Goal: Information Seeking & Learning: Learn about a topic

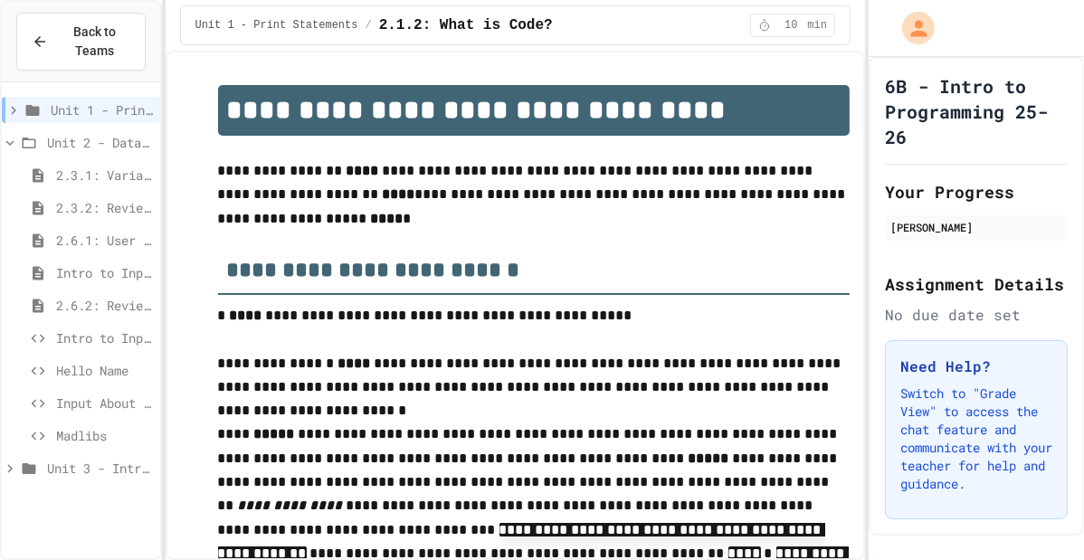
click at [105, 440] on span "Madlibs" at bounding box center [104, 435] width 97 height 19
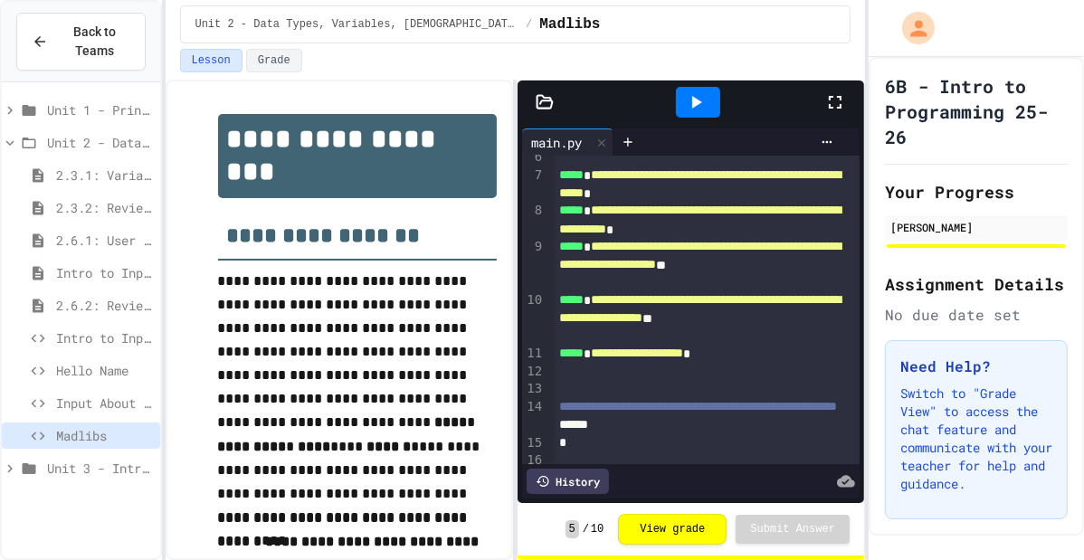
scroll to position [126, 0]
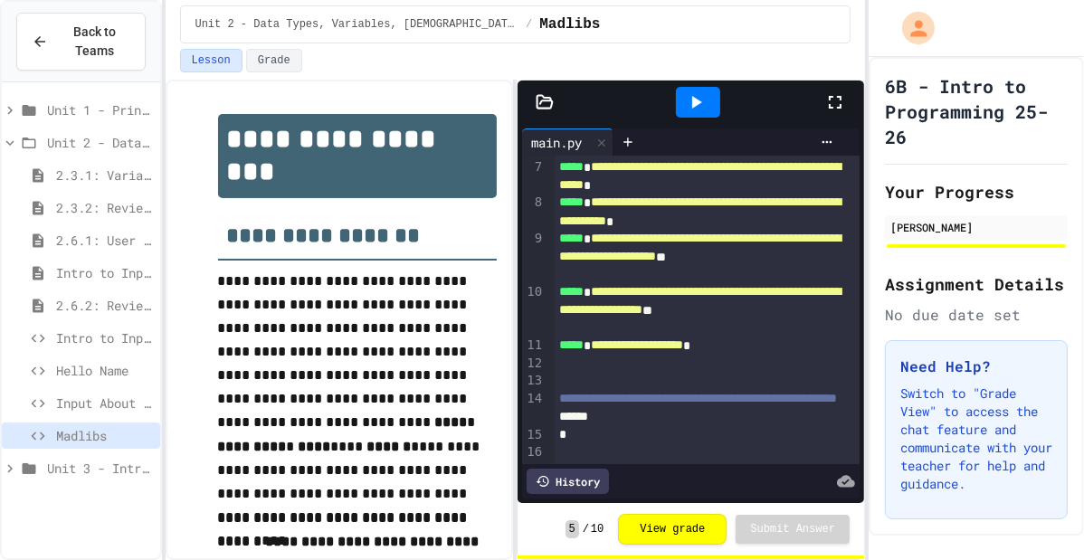
click at [110, 405] on span "Input About Me" at bounding box center [104, 403] width 97 height 19
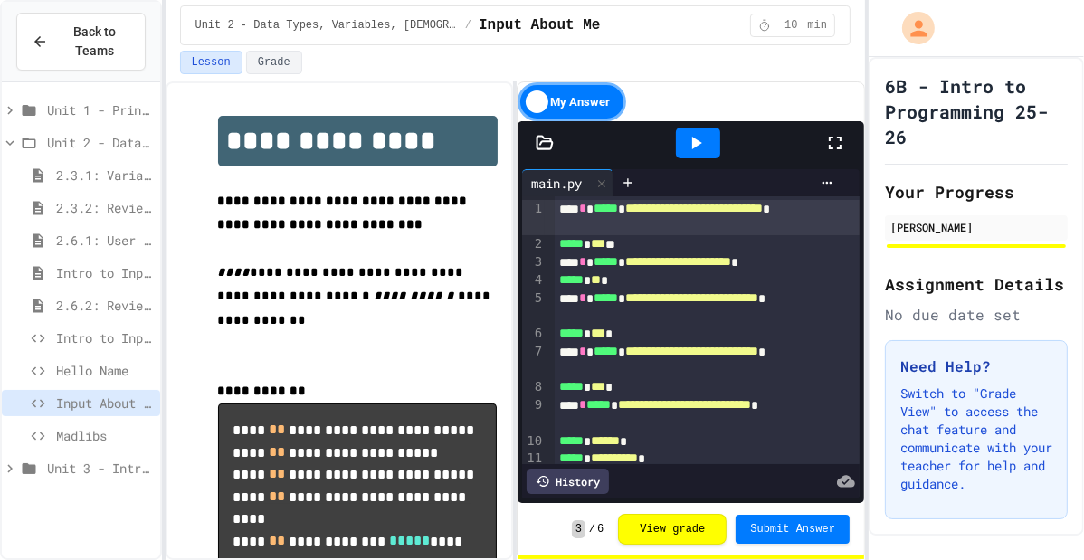
click at [107, 374] on span "Hello Name" at bounding box center [104, 370] width 97 height 19
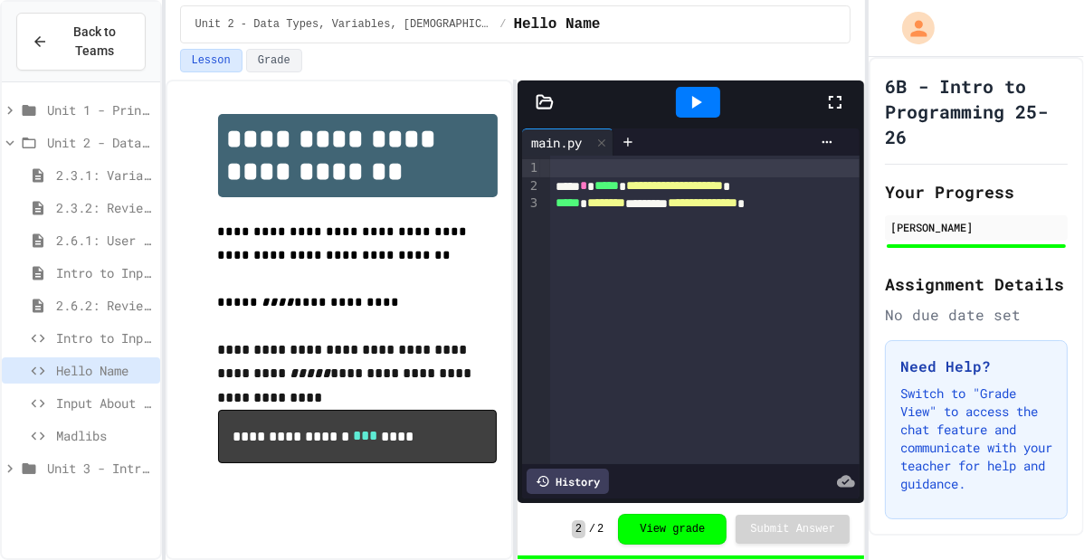
click at [86, 325] on div "Intro to Input Exercise" at bounding box center [81, 338] width 158 height 26
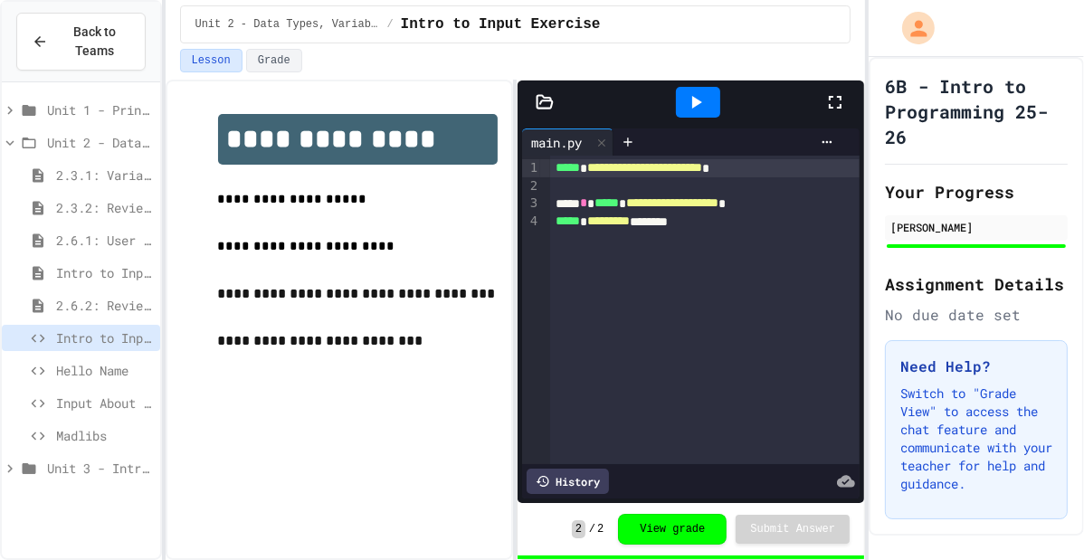
click at [81, 292] on div "2.6.2: Review - User Input" at bounding box center [81, 305] width 158 height 26
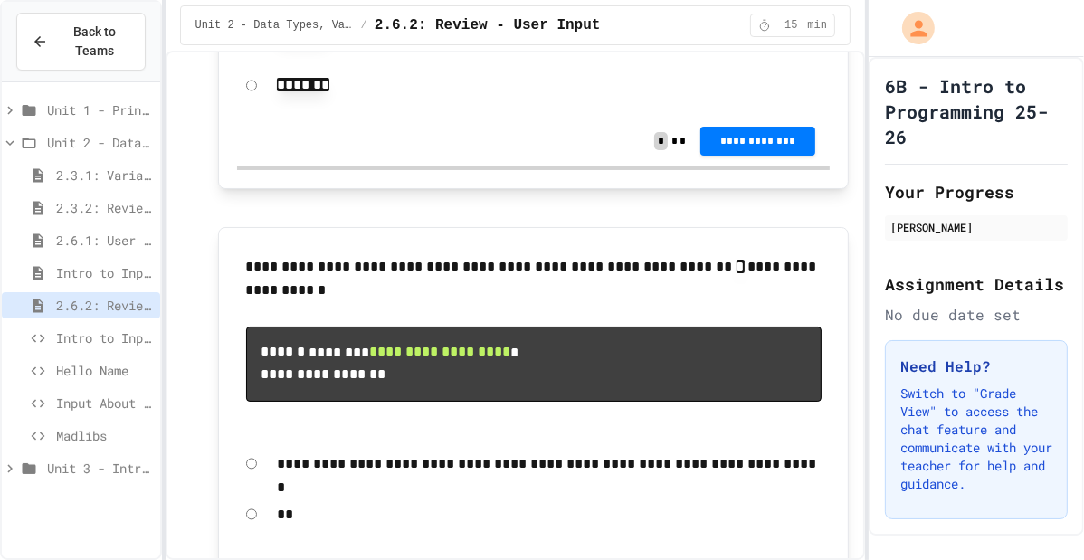
scroll to position [390, 0]
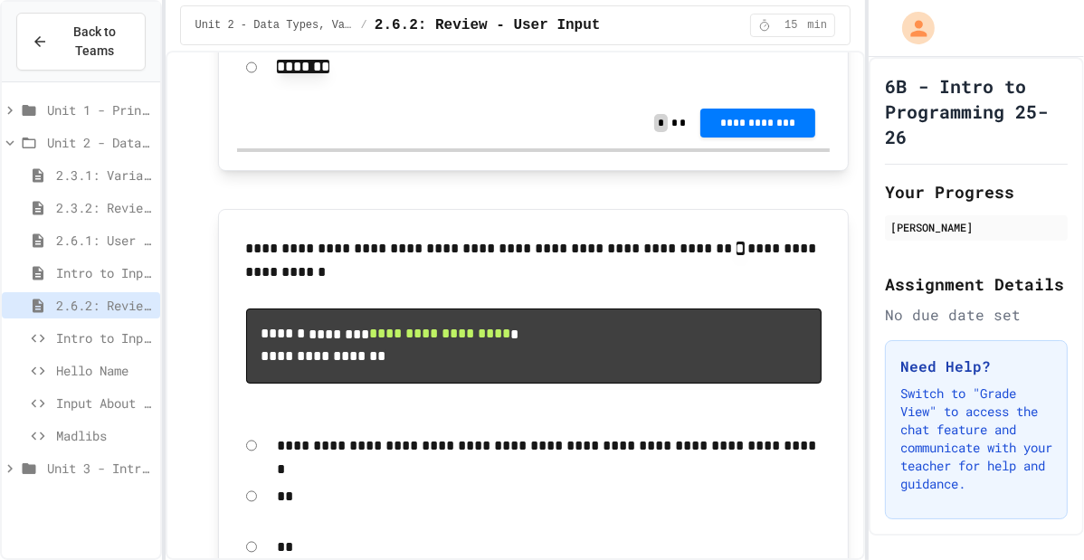
click at [102, 263] on span "Intro to Input" at bounding box center [104, 272] width 97 height 19
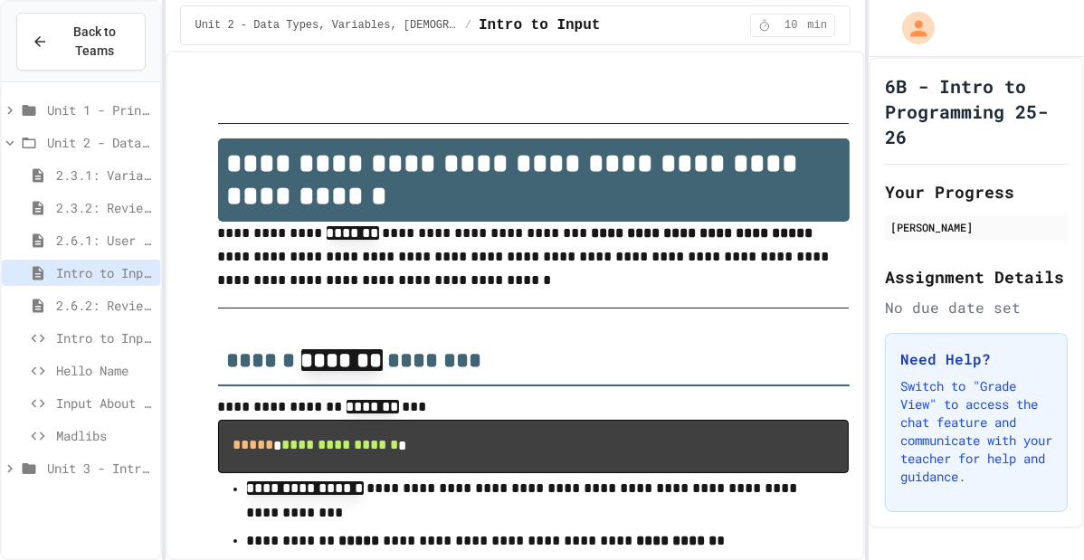
scroll to position [87, 0]
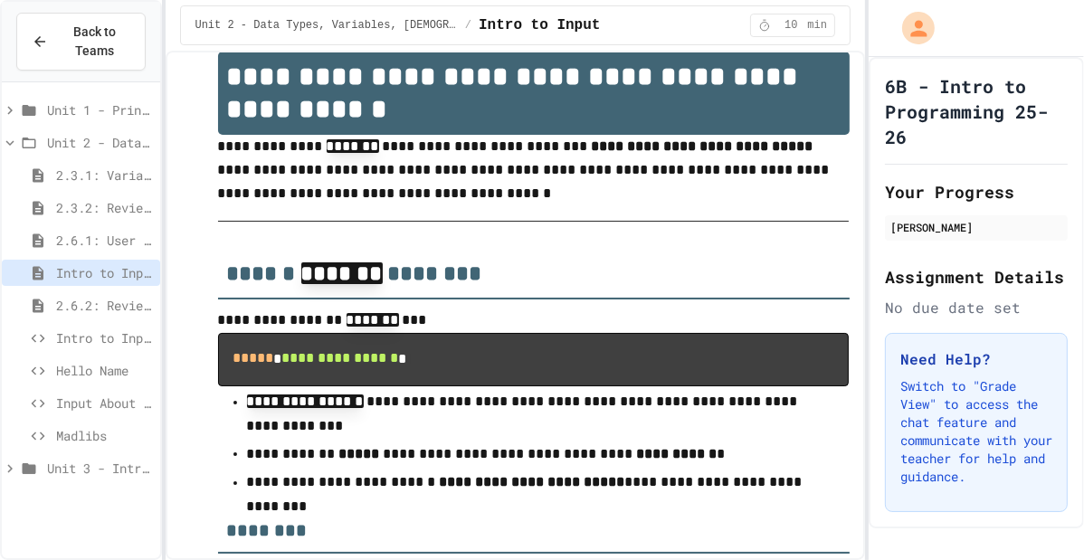
click at [137, 243] on span "2.6.1: User Input" at bounding box center [104, 240] width 97 height 19
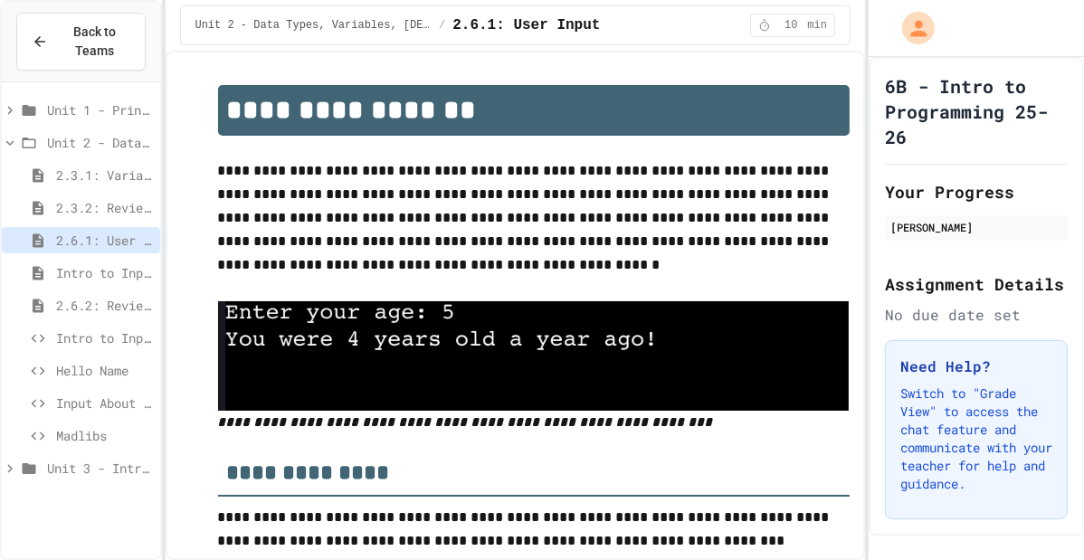
click at [94, 209] on span "2.3.2: Review - Variables and Data Types" at bounding box center [104, 207] width 97 height 19
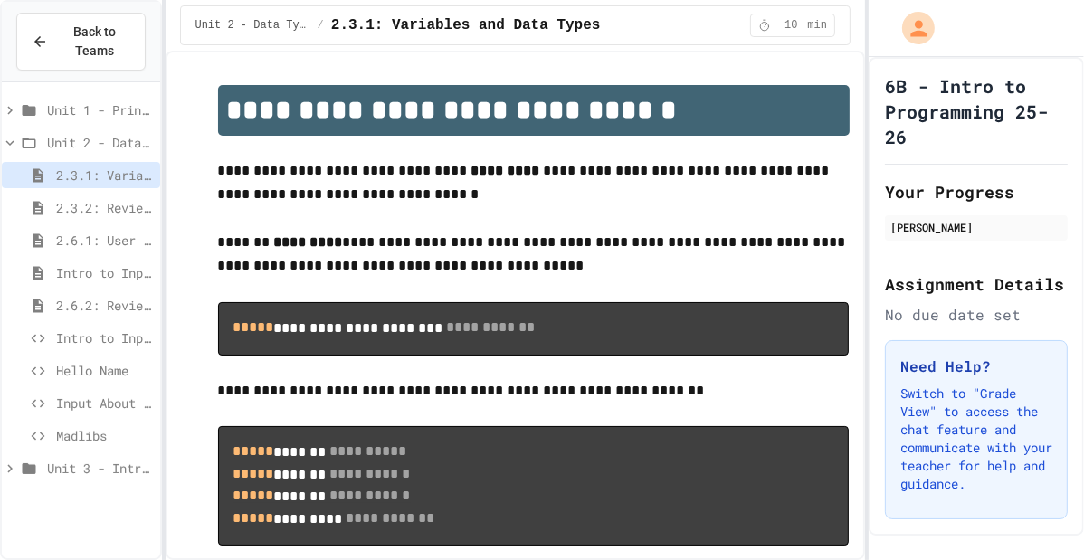
click at [10, 142] on icon at bounding box center [10, 142] width 8 height 5
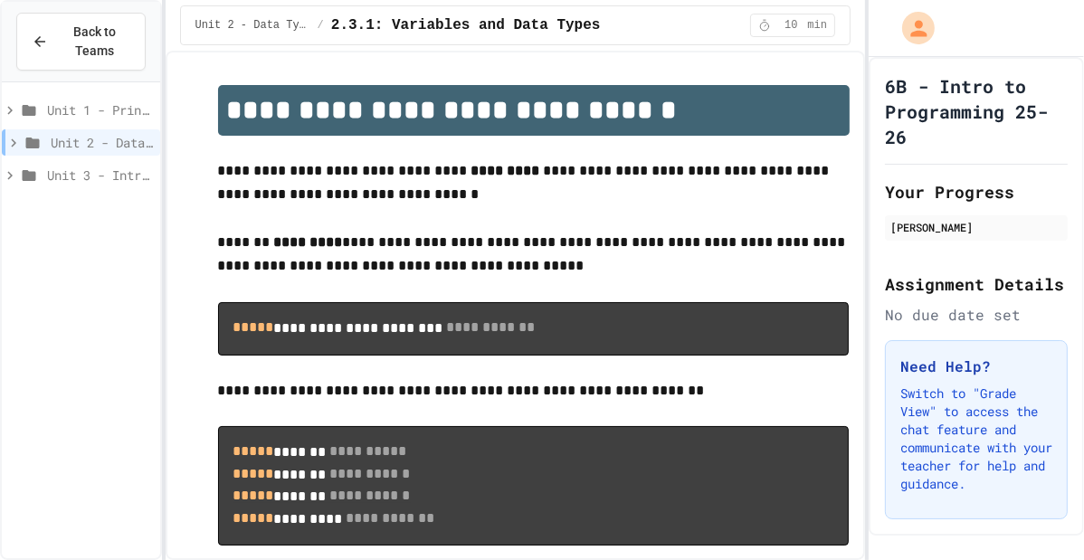
click at [12, 110] on icon at bounding box center [10, 110] width 16 height 16
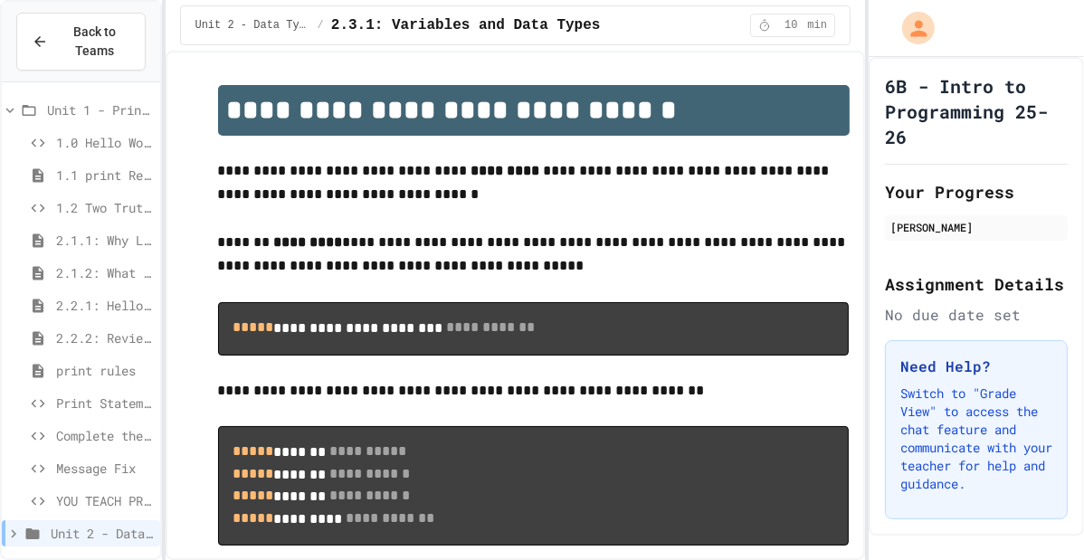
click at [8, 102] on icon at bounding box center [10, 110] width 16 height 16
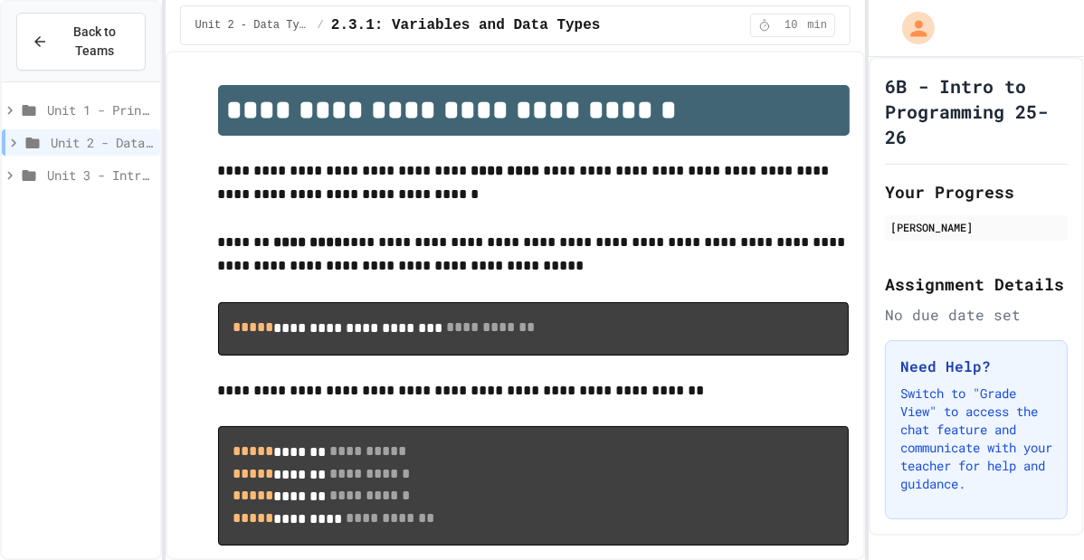
click at [12, 178] on icon at bounding box center [10, 175] width 16 height 16
click at [80, 208] on span "Introduction to pydraw" at bounding box center [104, 207] width 97 height 19
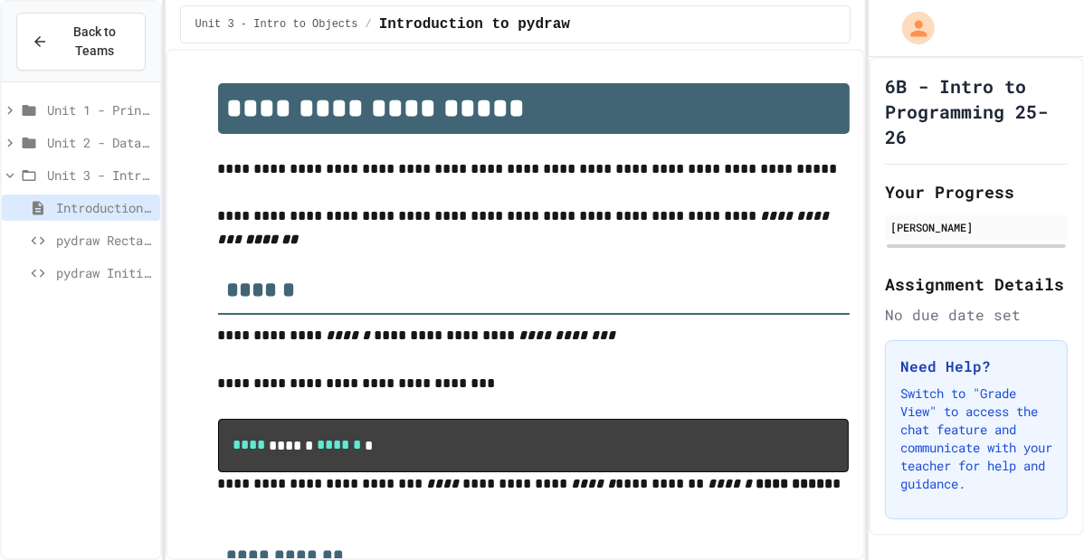
click at [84, 234] on span "pydraw Rectangle" at bounding box center [104, 240] width 97 height 19
